Goal: Navigation & Orientation: Find specific page/section

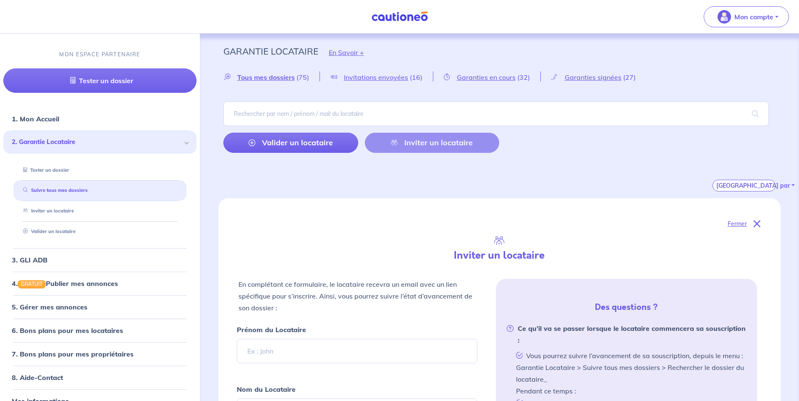
select select "FR"
click at [58, 115] on link "1. Mon Accueil" at bounding box center [35, 119] width 46 height 8
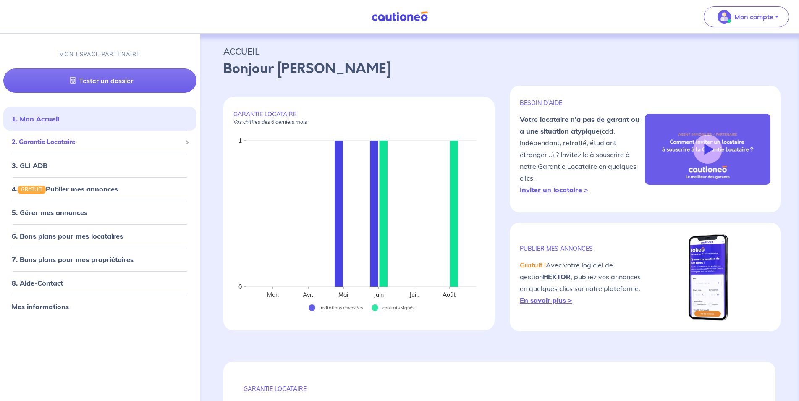
drag, startPoint x: 103, startPoint y: 138, endPoint x: 109, endPoint y: 140, distance: 6.1
click at [109, 140] on span "2. Garantie Locataire" at bounding box center [97, 142] width 170 height 10
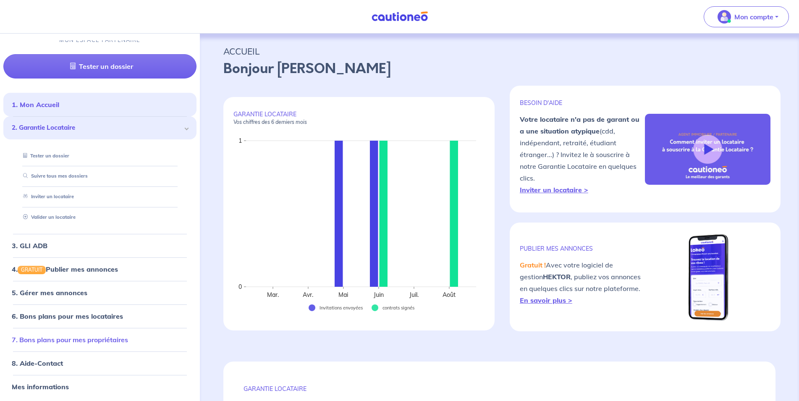
scroll to position [16, 0]
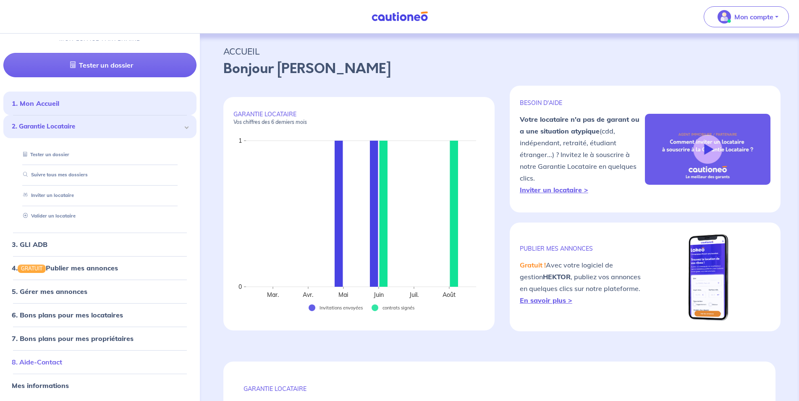
click at [62, 363] on link "8. Aide-Contact" at bounding box center [37, 362] width 50 height 8
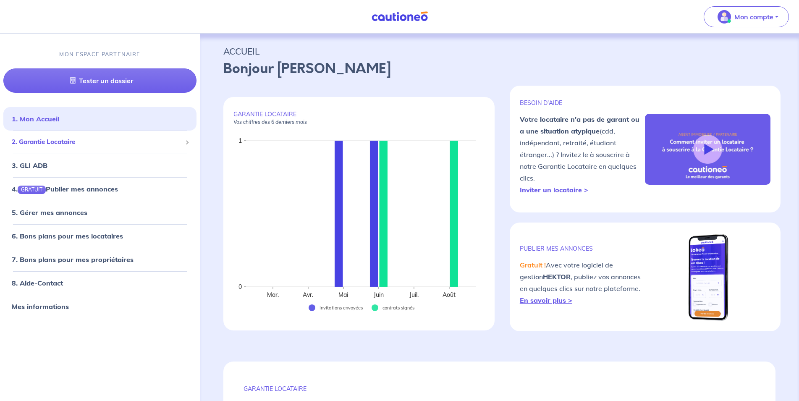
click at [159, 139] on span "2. Garantie Locataire" at bounding box center [97, 142] width 170 height 10
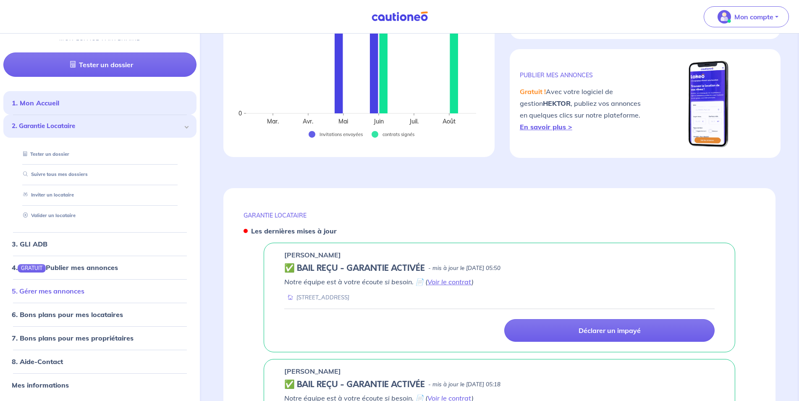
scroll to position [342, 0]
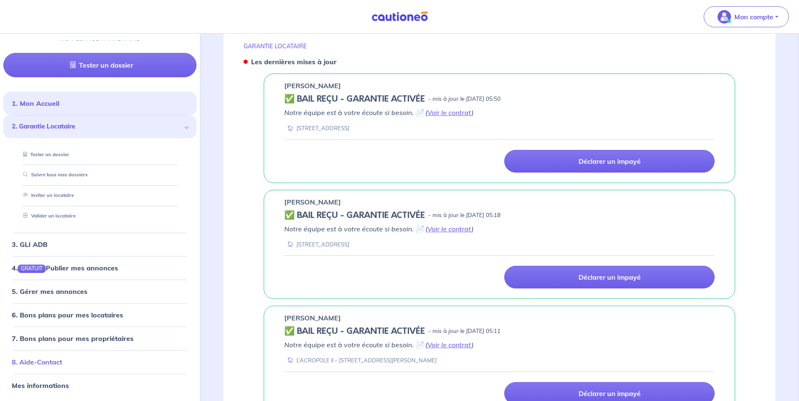
click at [62, 358] on link "8. Aide-Contact" at bounding box center [37, 362] width 50 height 8
